Goal: Information Seeking & Learning: Find specific fact

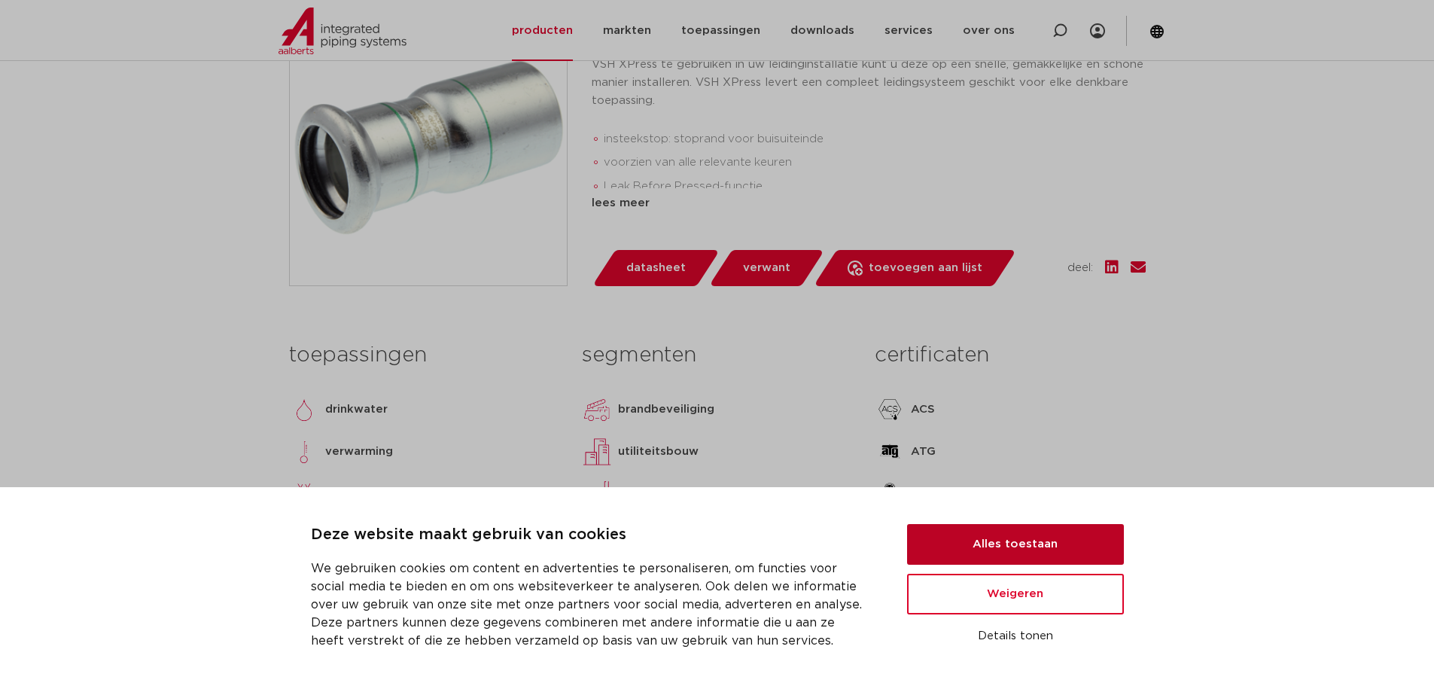
click at [988, 542] on button "Alles toestaan" at bounding box center [1015, 544] width 217 height 41
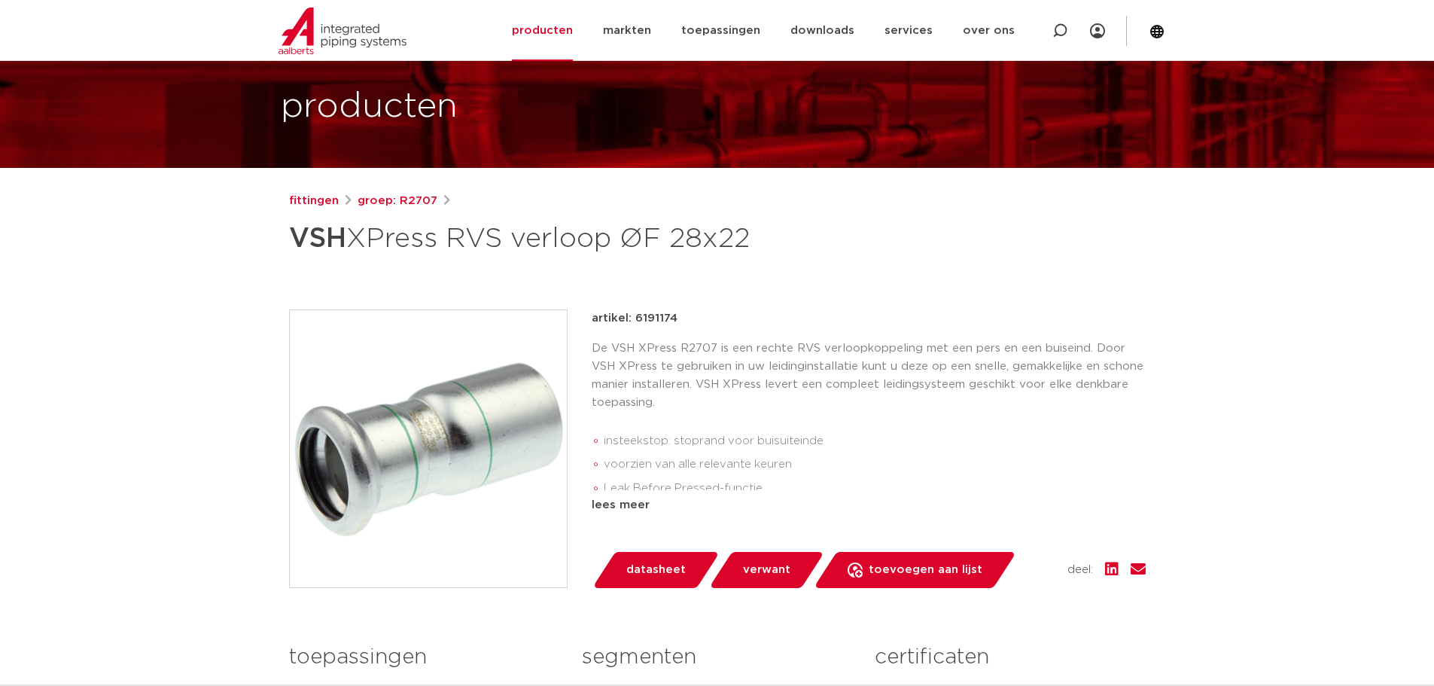
scroll to position [75, 0]
click at [547, 31] on link "producten" at bounding box center [542, 30] width 61 height 61
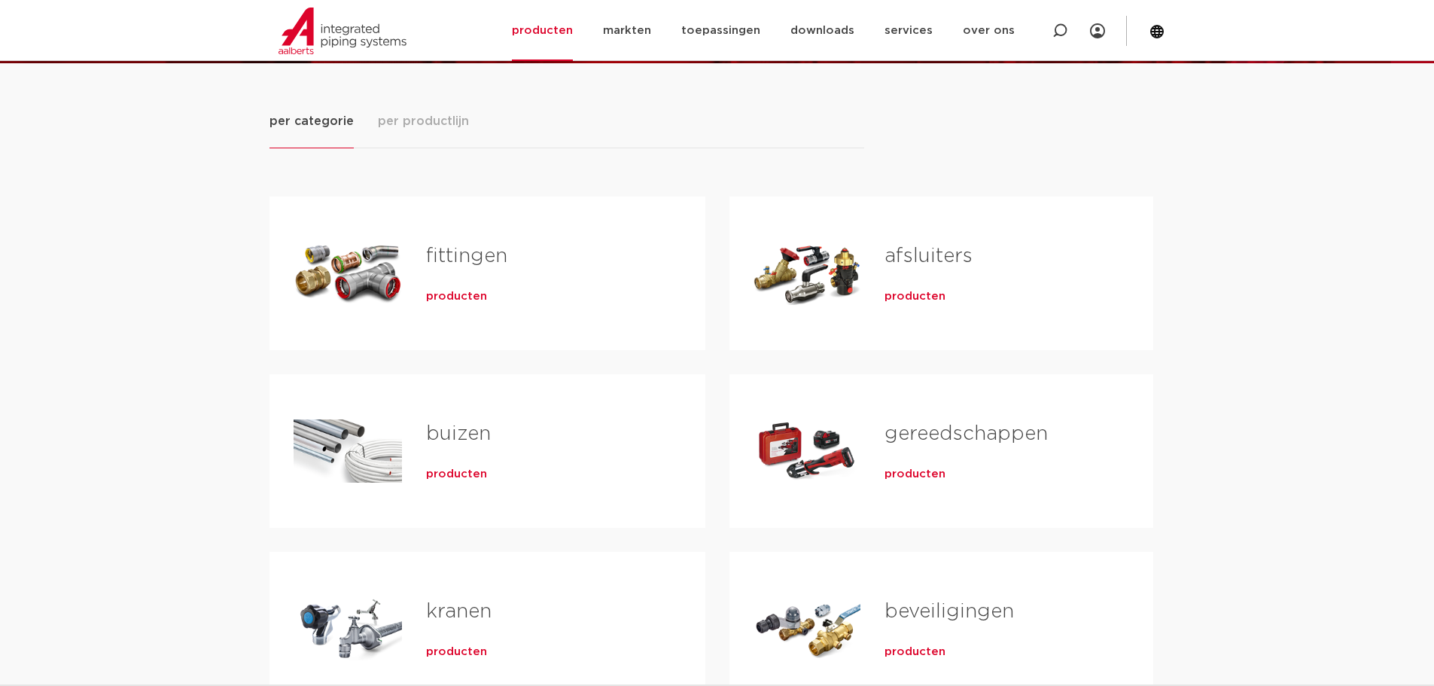
scroll to position [226, 0]
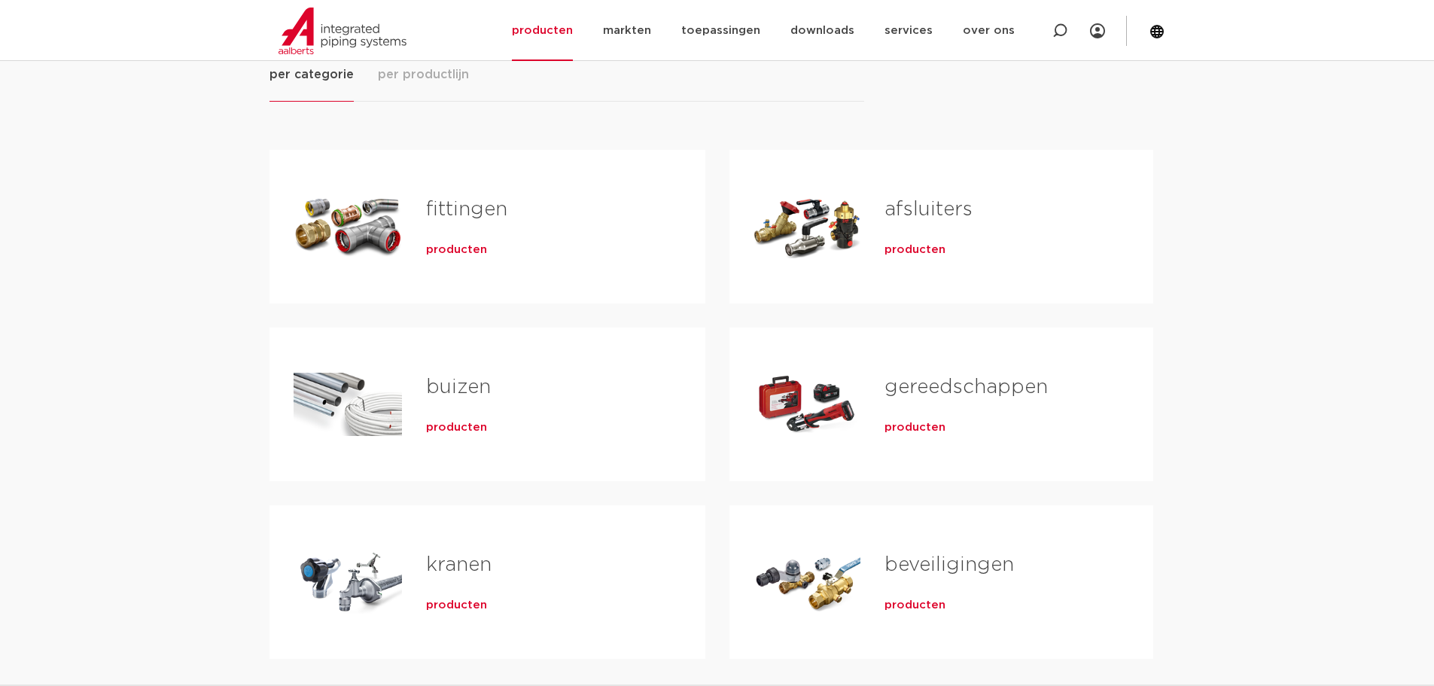
click at [457, 211] on link "fittingen" at bounding box center [466, 209] width 81 height 20
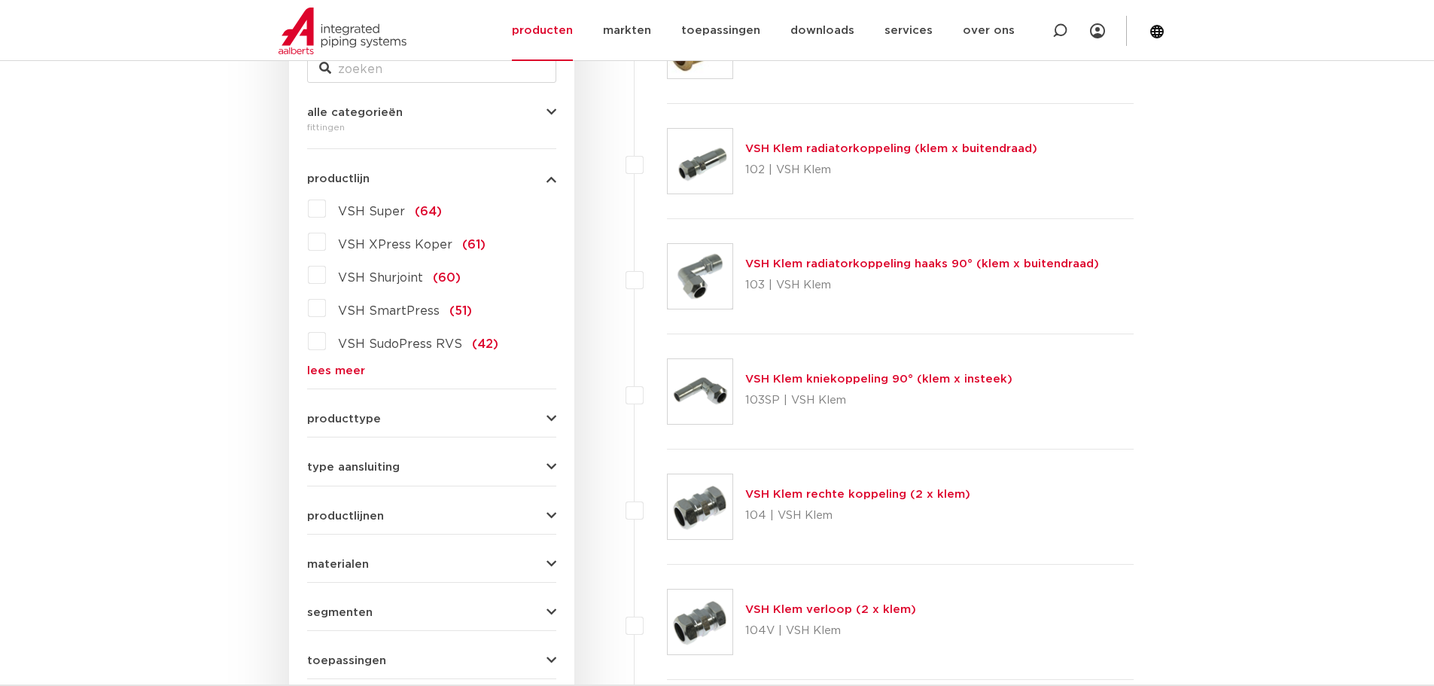
scroll to position [301, 0]
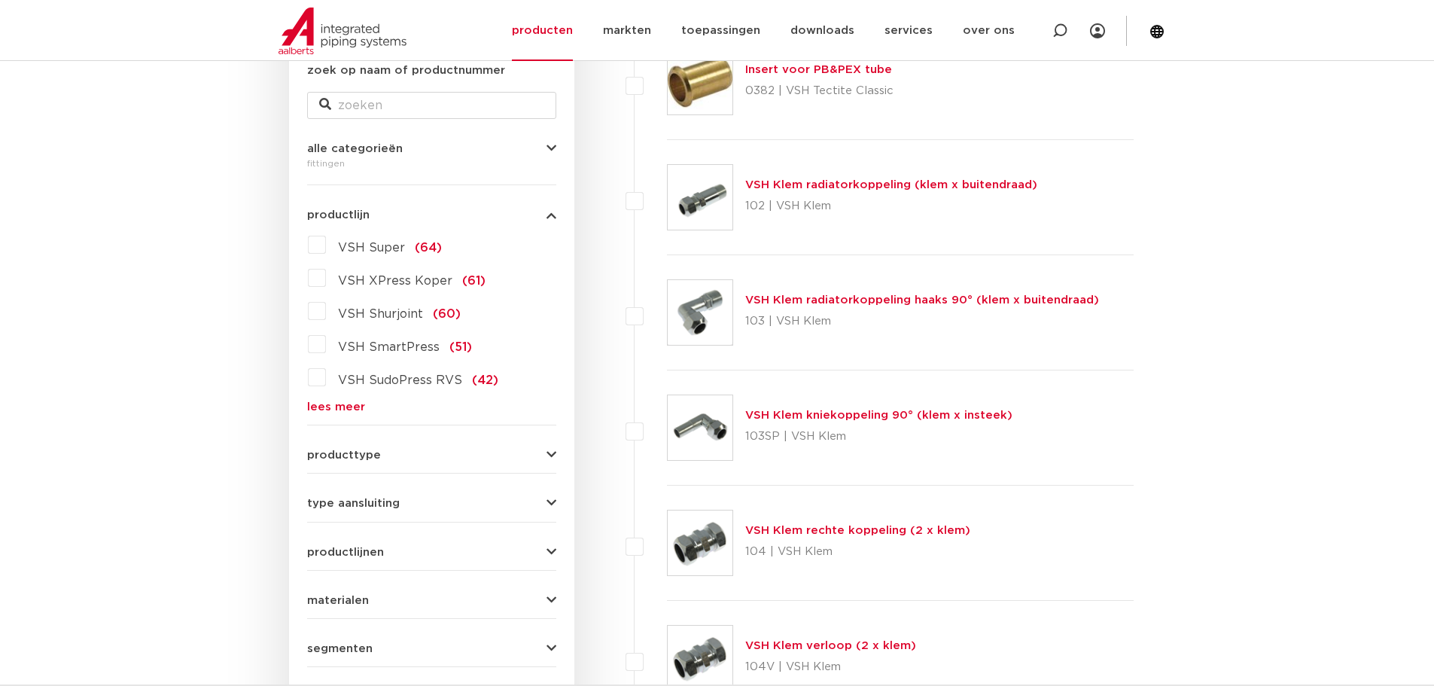
click at [339, 410] on link "lees meer" at bounding box center [431, 406] width 249 height 11
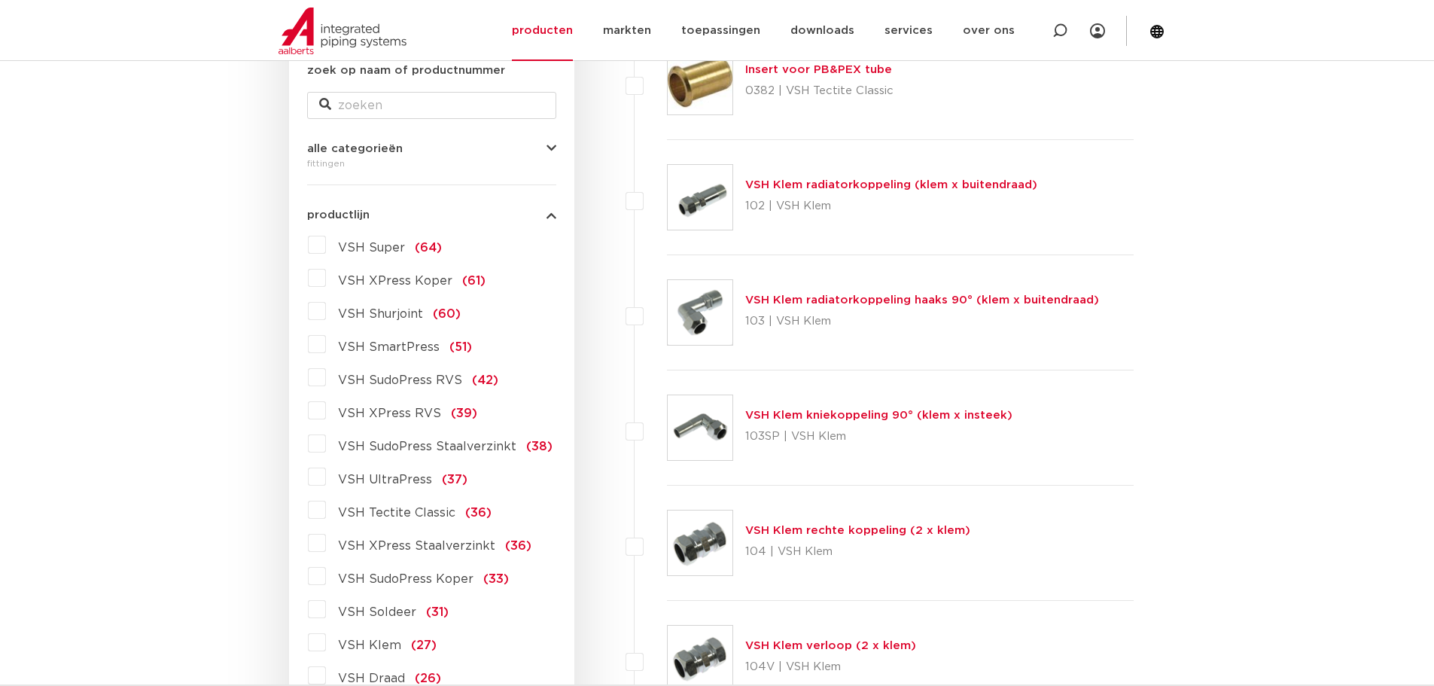
click at [326, 410] on label "VSH XPress RVS (39)" at bounding box center [401, 410] width 151 height 24
click at [0, 0] on input "VSH XPress RVS (39)" at bounding box center [0, 0] width 0 height 0
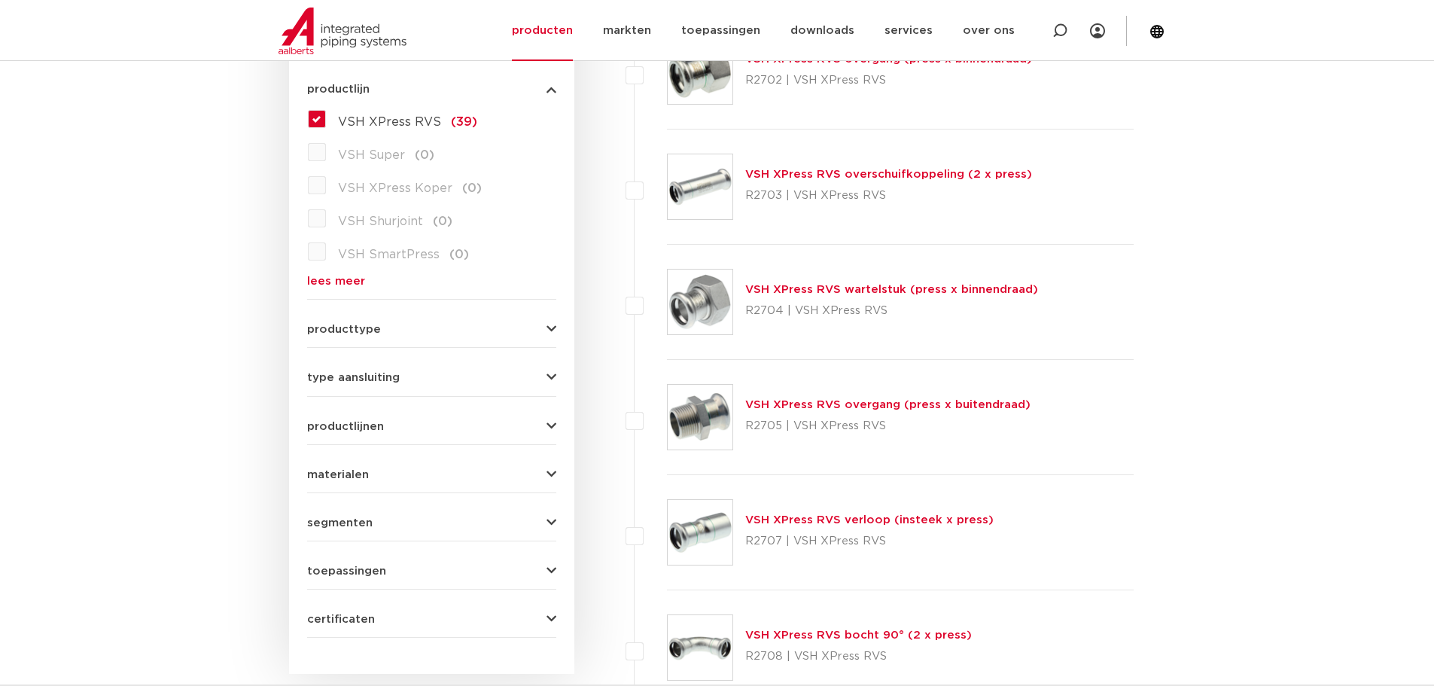
scroll to position [452, 0]
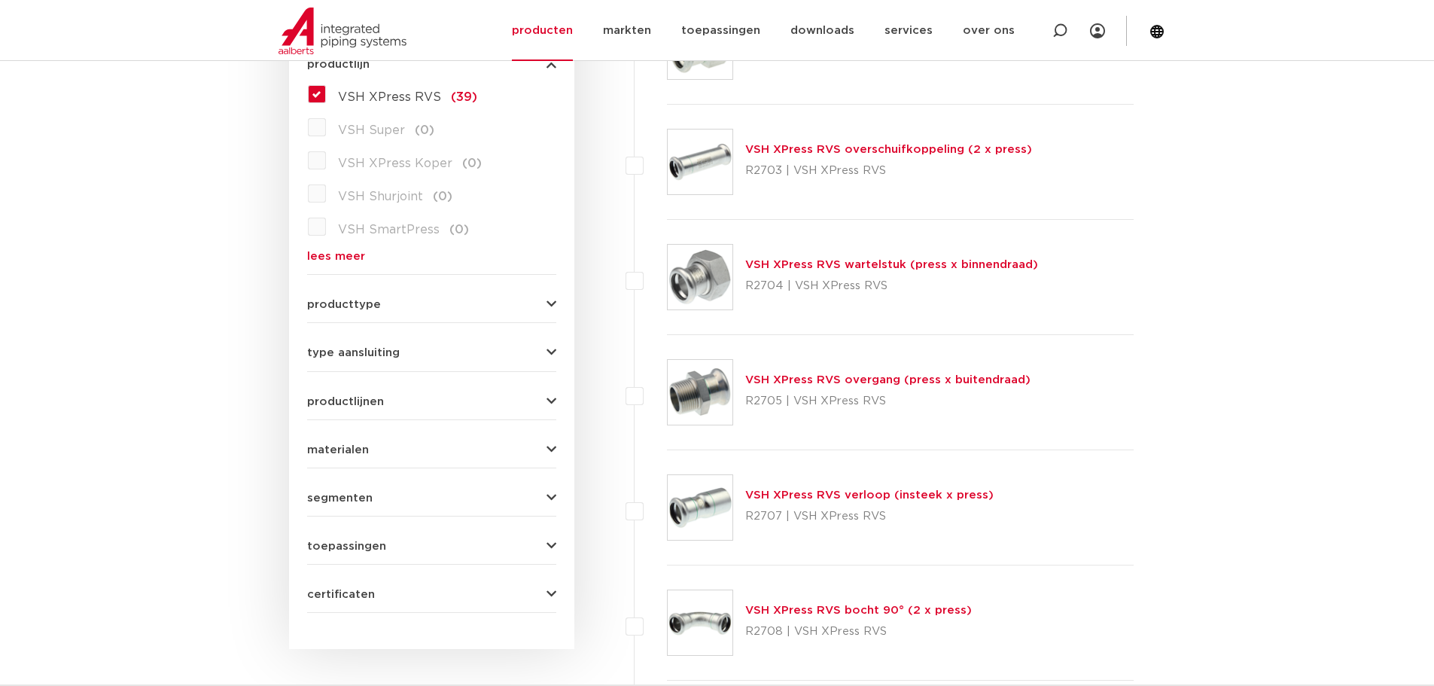
click at [809, 383] on link "VSH XPress RVS overgang (press x buitendraad)" at bounding box center [887, 379] width 285 height 11
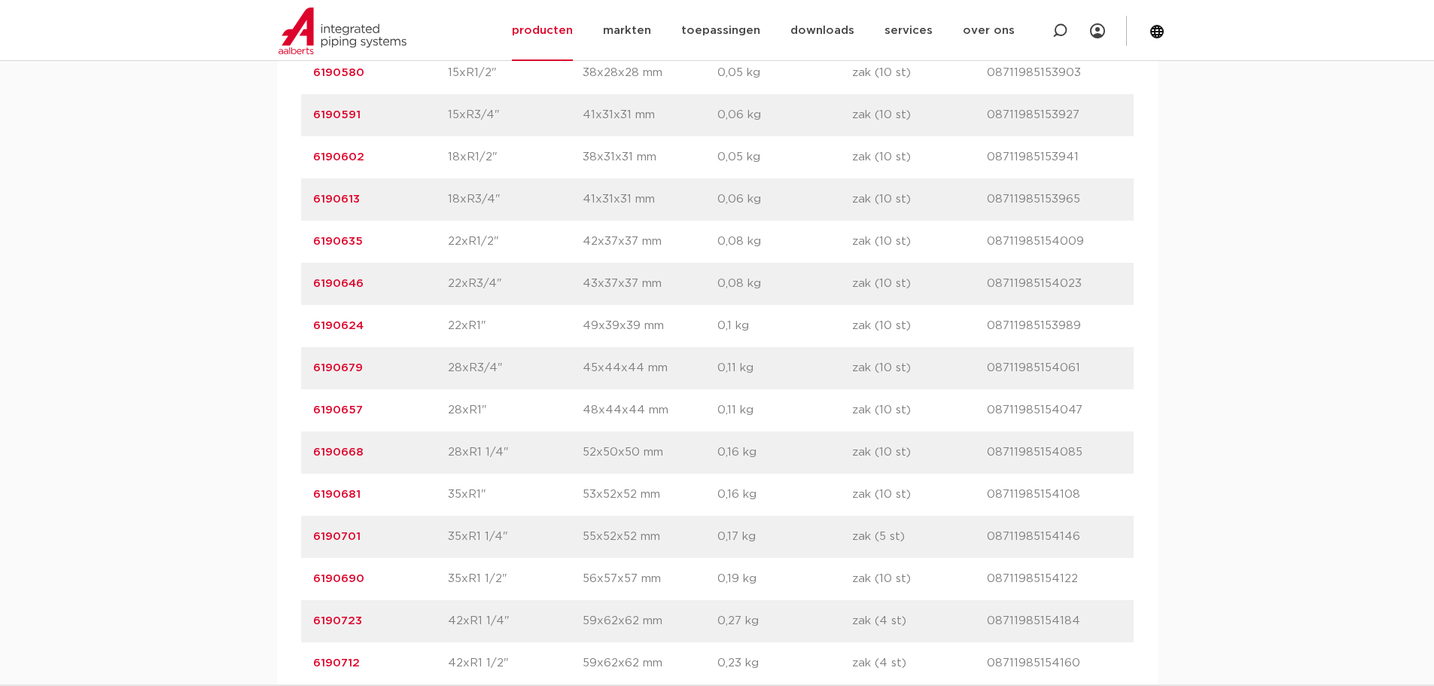
scroll to position [1129, 0]
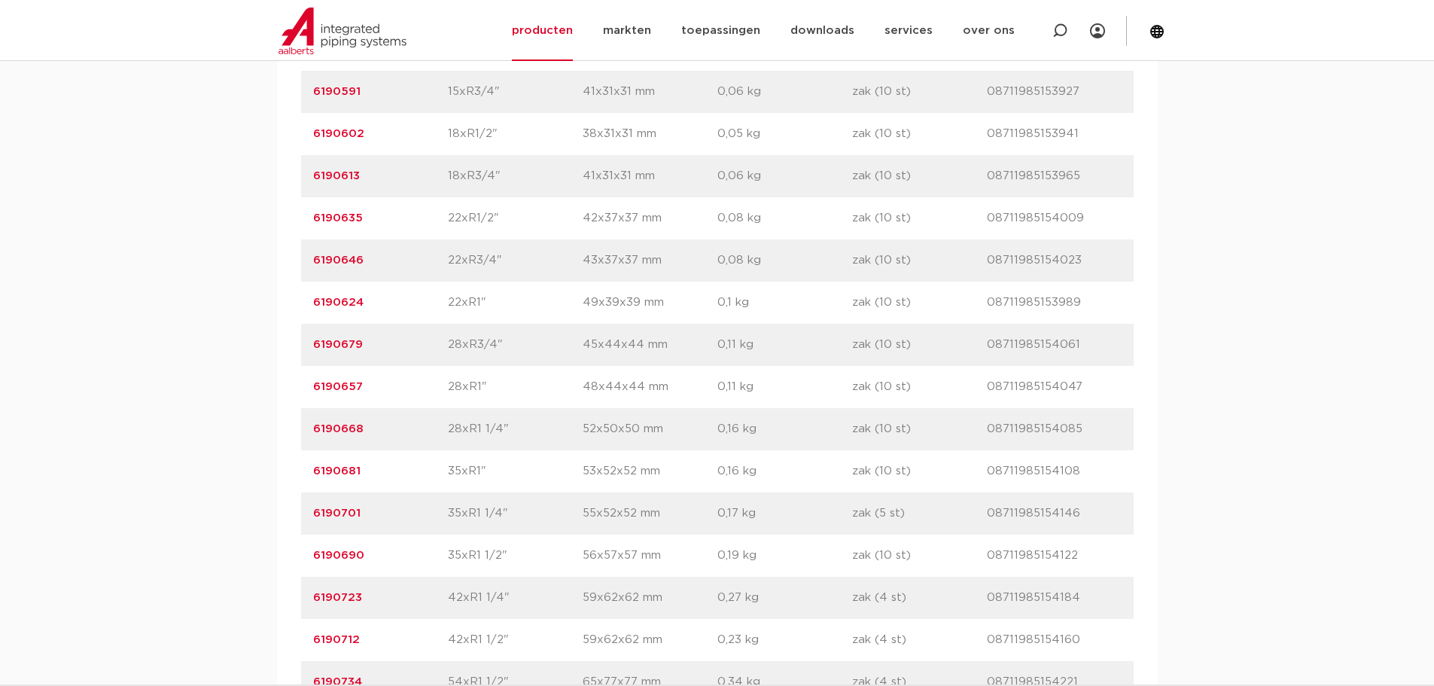
drag, startPoint x: 370, startPoint y: 392, endPoint x: 309, endPoint y: 388, distance: 61.1
click at [309, 388] on div "artikelnummer 6190657 afmeting 28xR1" afmetingen 48x44x44 mm gewicht 0,11 kg ve…" at bounding box center [717, 387] width 833 height 42
copy link "6190657"
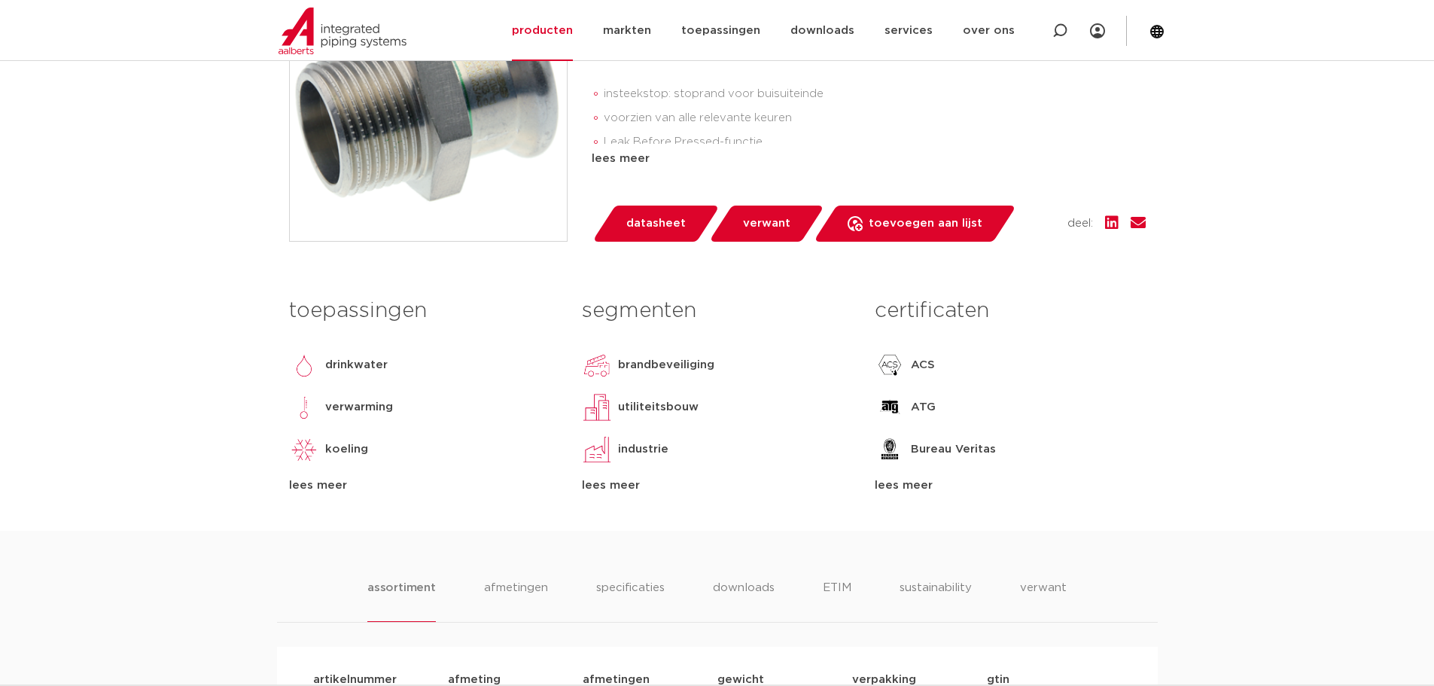
scroll to position [224, 0]
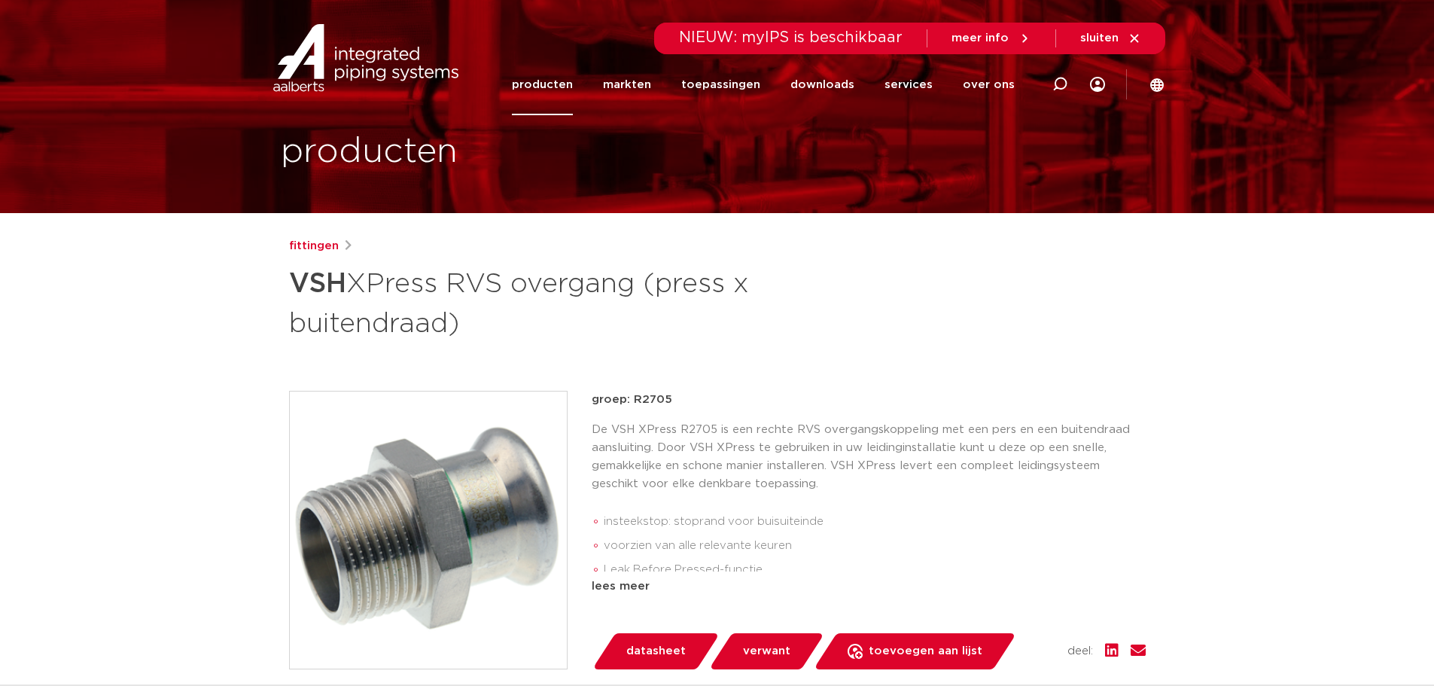
scroll to position [75, 0]
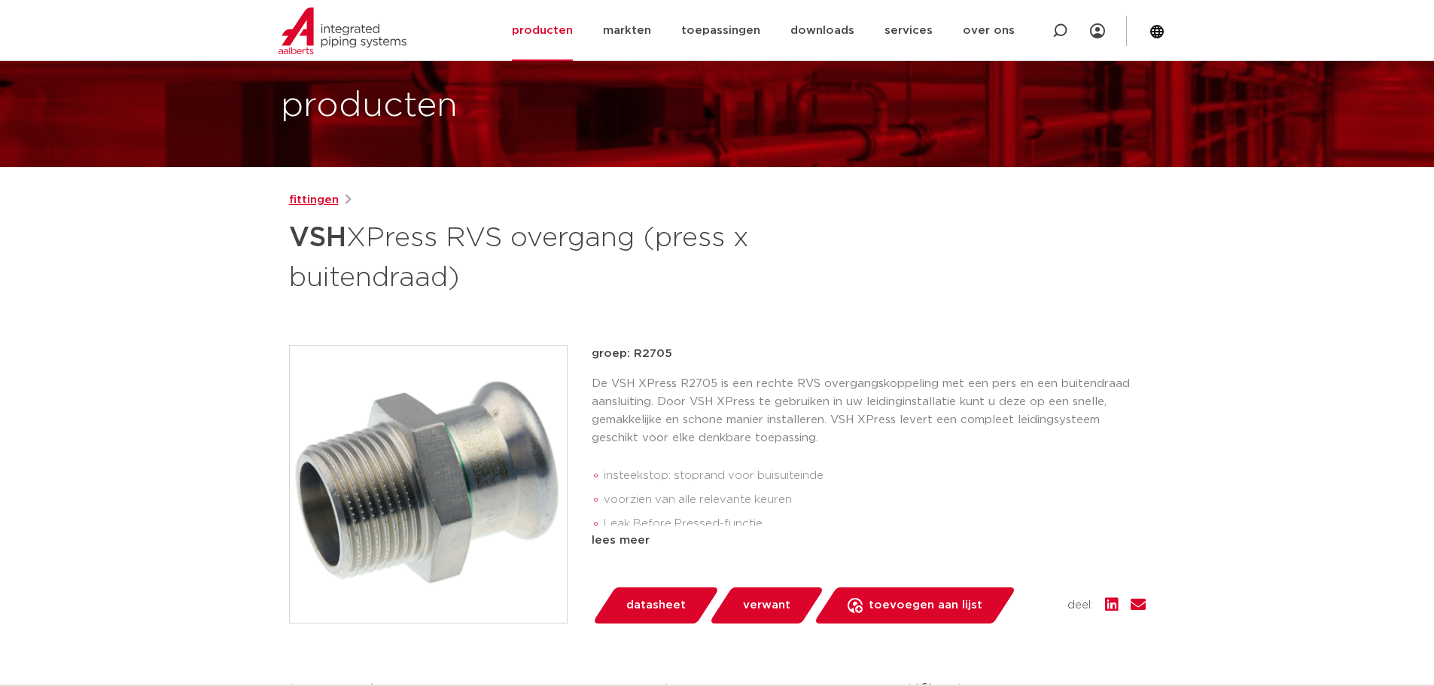
click at [327, 202] on link "fittingen" at bounding box center [314, 200] width 50 height 18
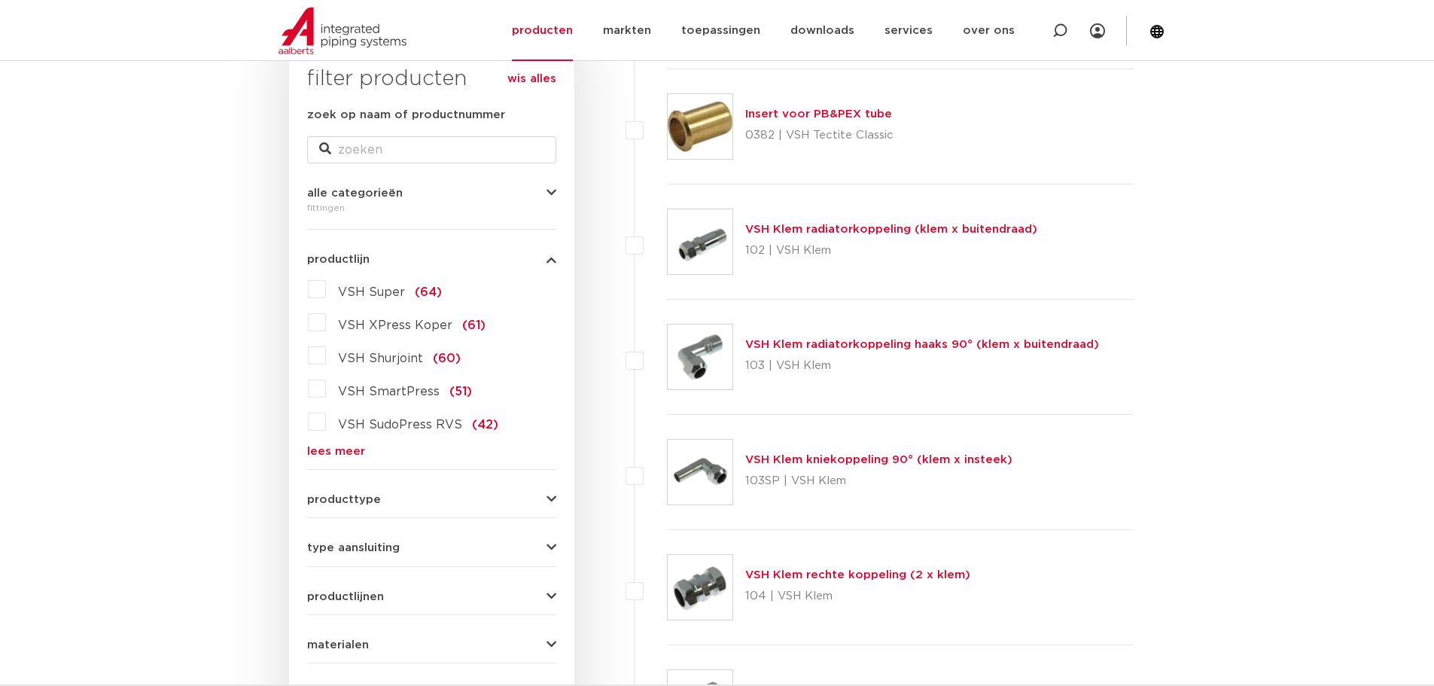
scroll to position [226, 0]
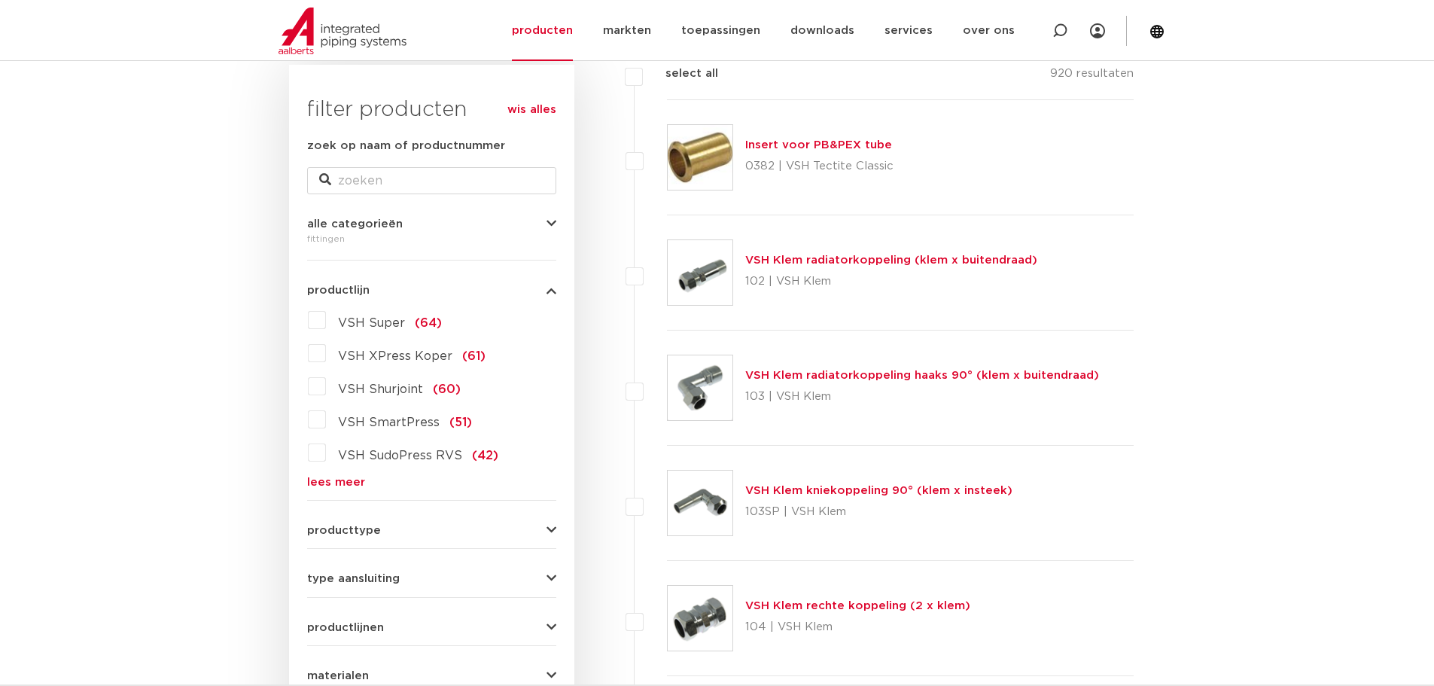
drag, startPoint x: 318, startPoint y: 481, endPoint x: 336, endPoint y: 485, distance: 17.7
click at [320, 480] on link "lees meer" at bounding box center [431, 482] width 249 height 11
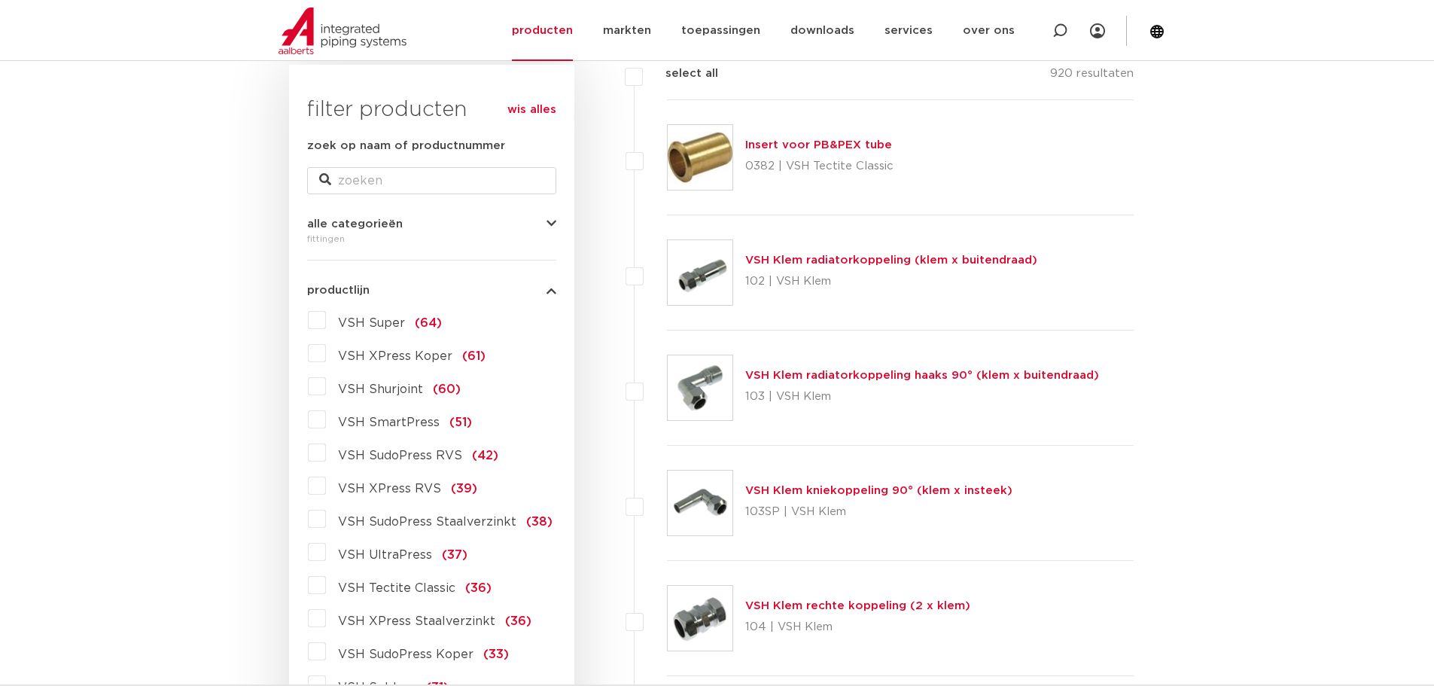
click at [380, 489] on span "VSH XPress RVS" at bounding box center [389, 489] width 103 height 12
click at [0, 0] on input "VSH XPress RVS (39)" at bounding box center [0, 0] width 0 height 0
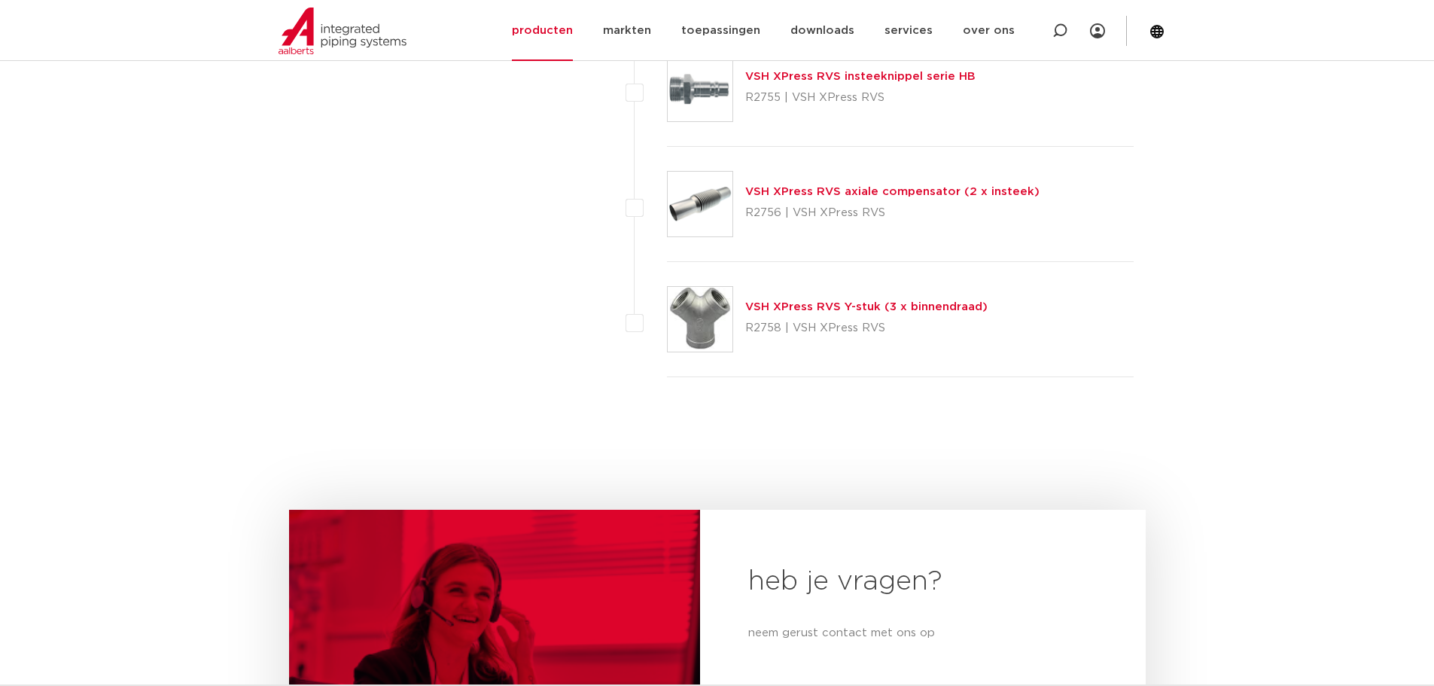
scroll to position [4442, 0]
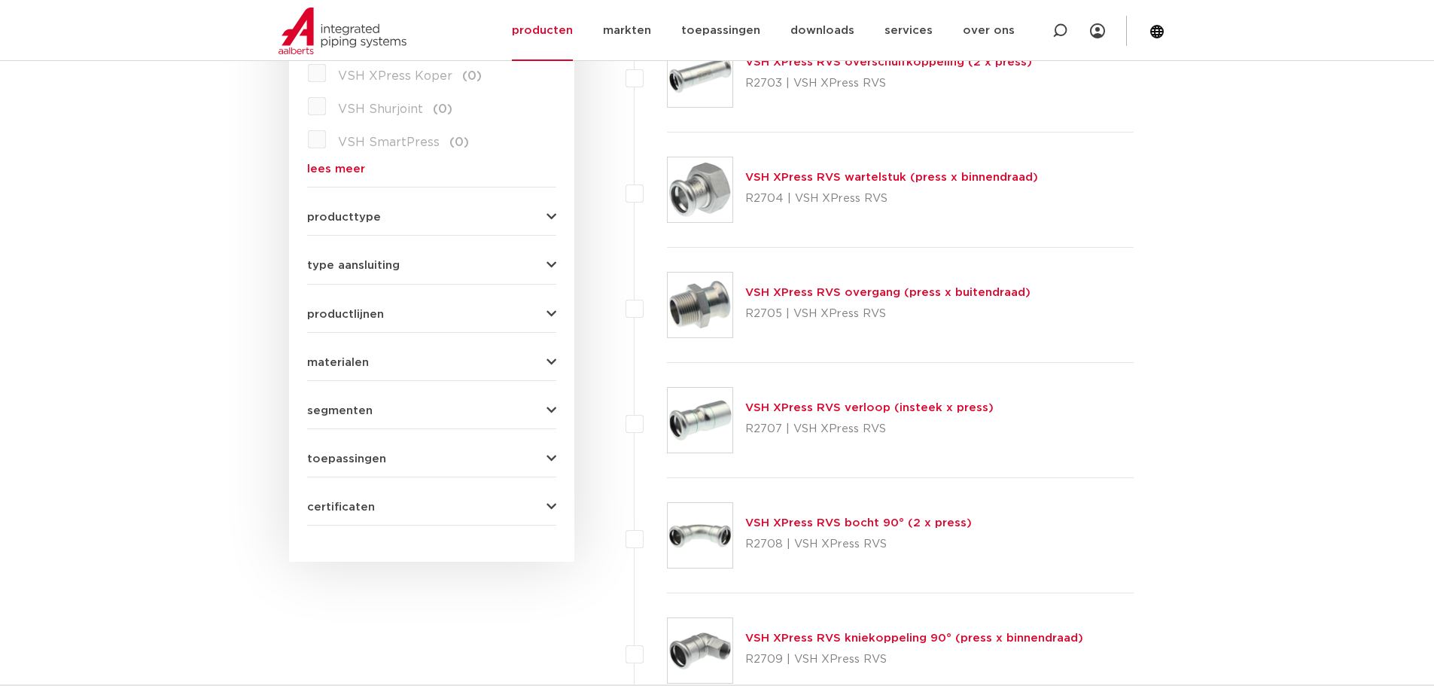
scroll to position [527, 0]
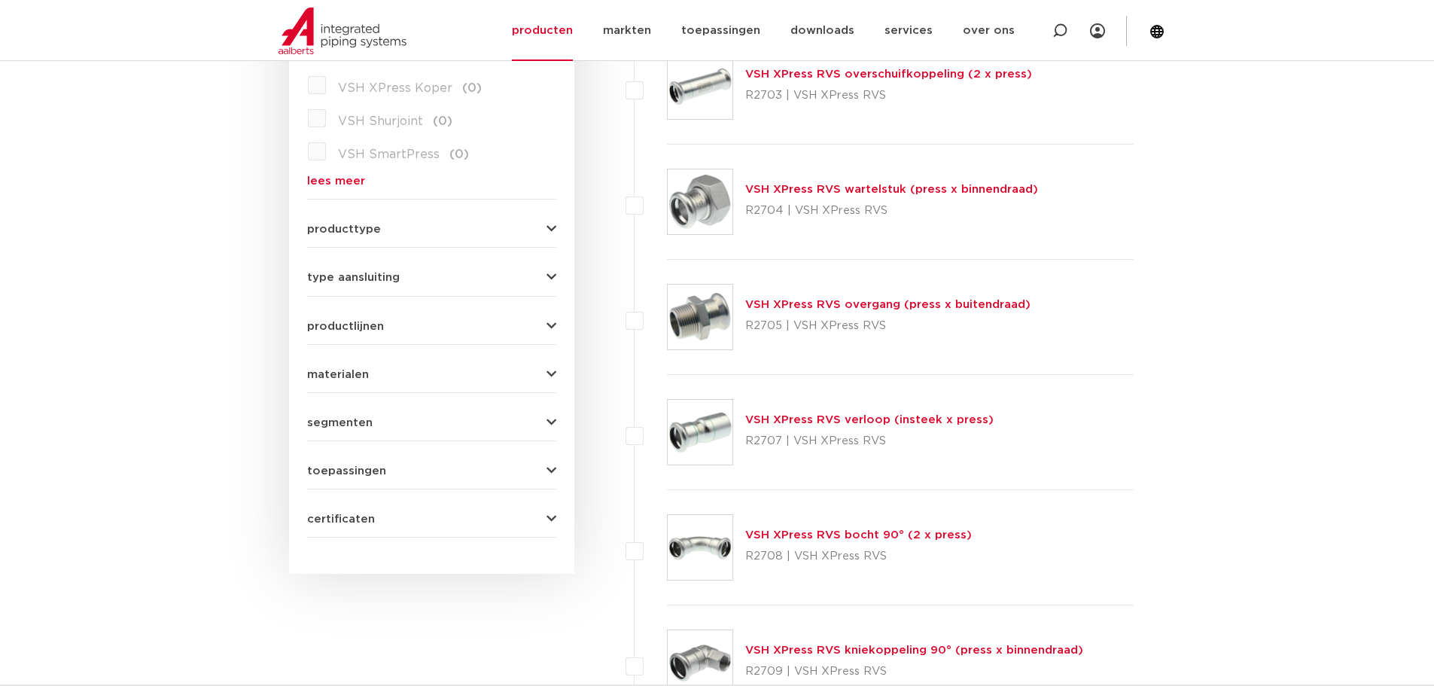
click at [846, 301] on link "VSH XPress RVS overgang (press x buitendraad)" at bounding box center [887, 304] width 285 height 11
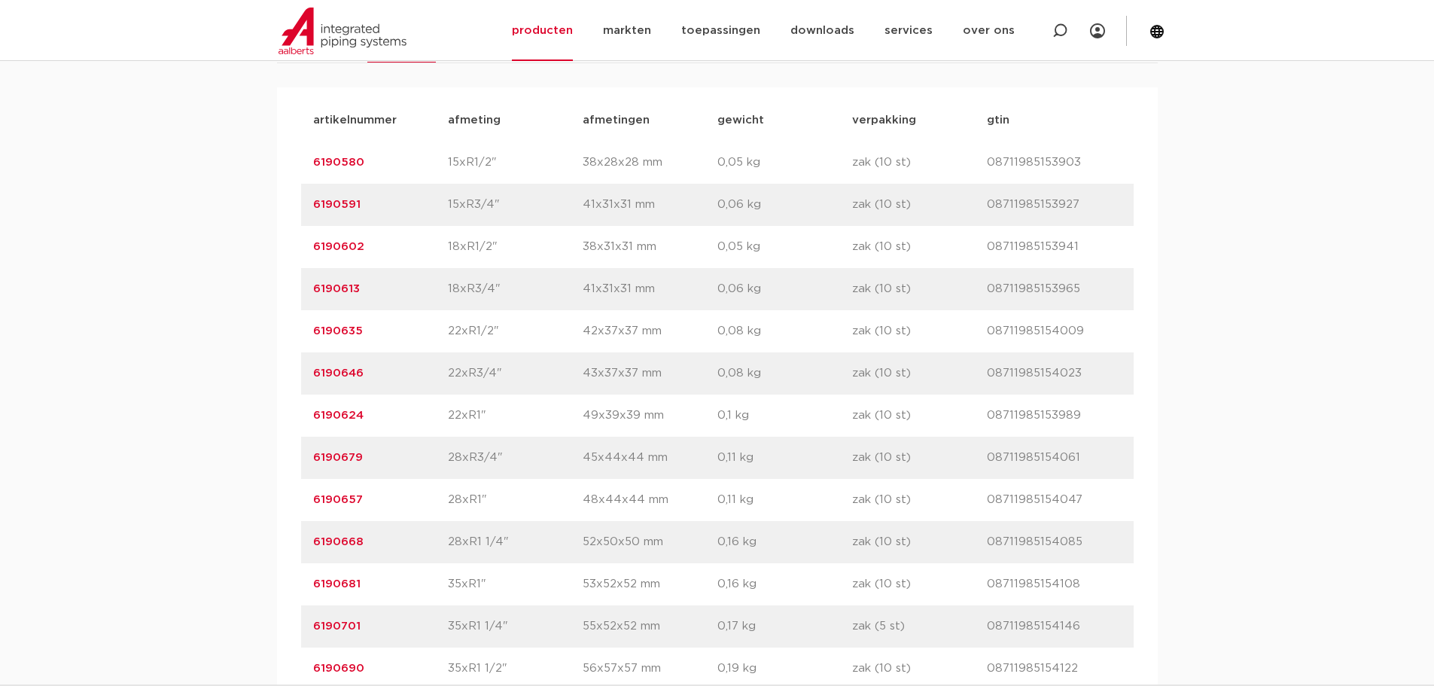
scroll to position [1054, 0]
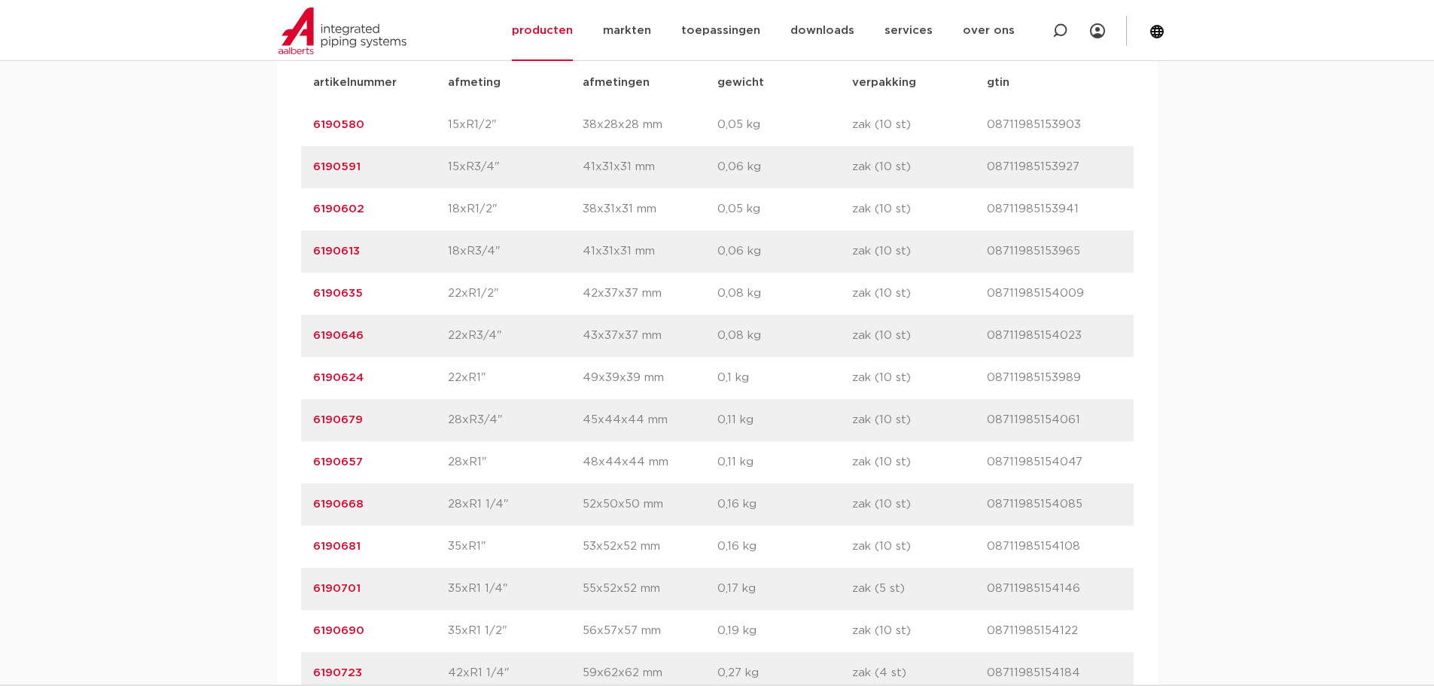
drag, startPoint x: 362, startPoint y: 424, endPoint x: 312, endPoint y: 422, distance: 49.7
click at [313, 422] on p "6190679" at bounding box center [380, 420] width 135 height 18
copy link "6190679"
